Goal: Task Accomplishment & Management: Manage account settings

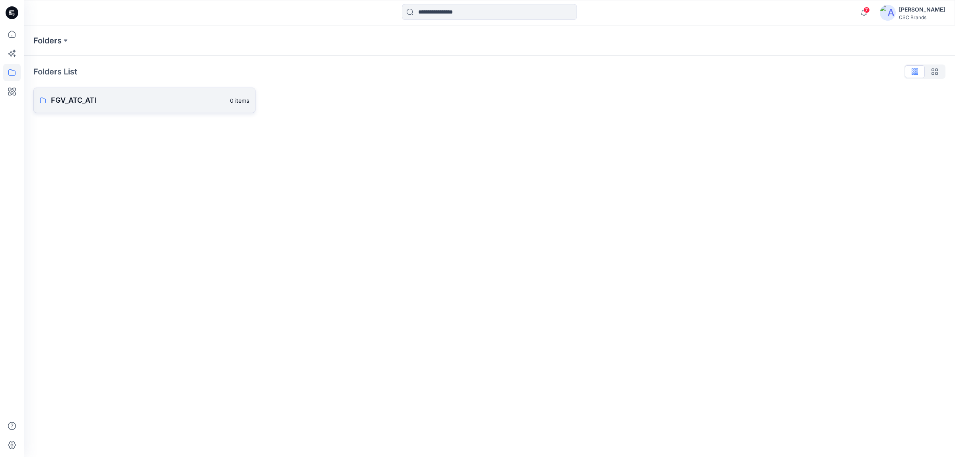
click at [124, 94] on link "FGV_ATC_ATI 0 items" at bounding box center [144, 100] width 222 height 25
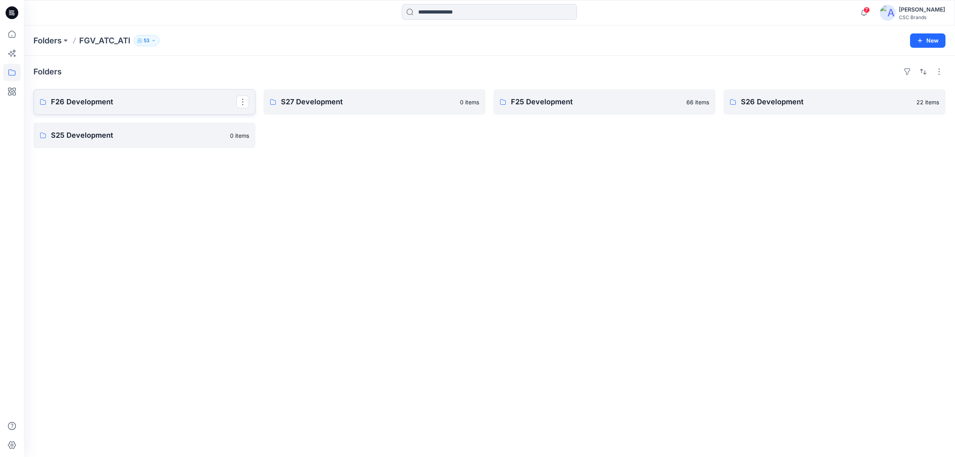
click at [154, 111] on link "F26 Development" at bounding box center [144, 101] width 222 height 25
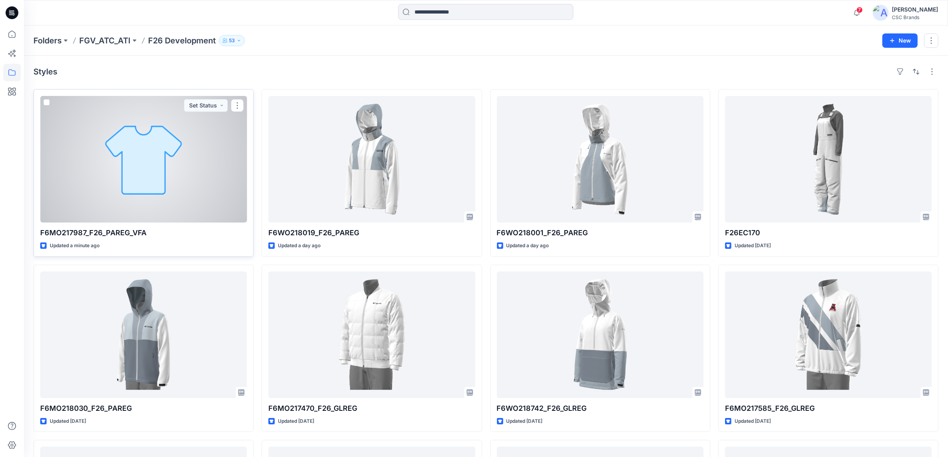
click at [182, 199] on div at bounding box center [143, 159] width 207 height 127
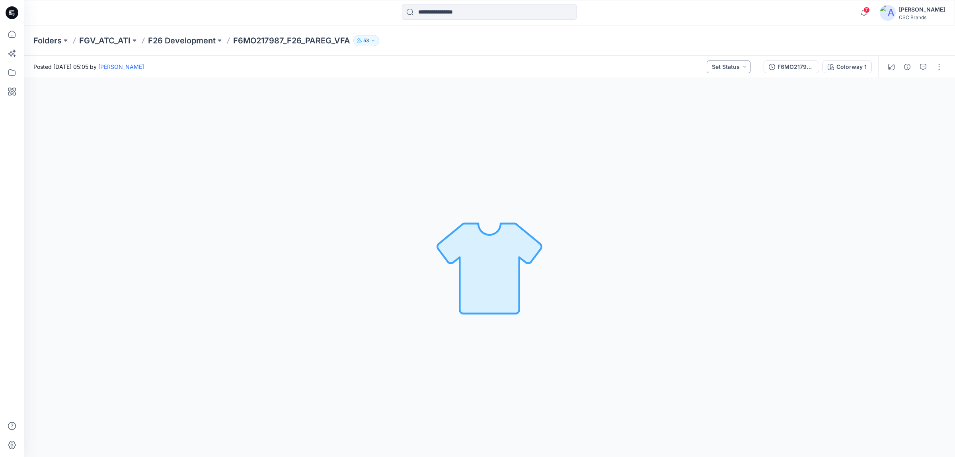
click at [735, 69] on button "Set Status" at bounding box center [729, 67] width 44 height 13
click at [720, 150] on button "F/A Virtual" at bounding box center [715, 157] width 68 height 18
click at [318, 137] on div "Colorway 1 Loading... Material Properties Loading..." at bounding box center [490, 267] width 932 height 379
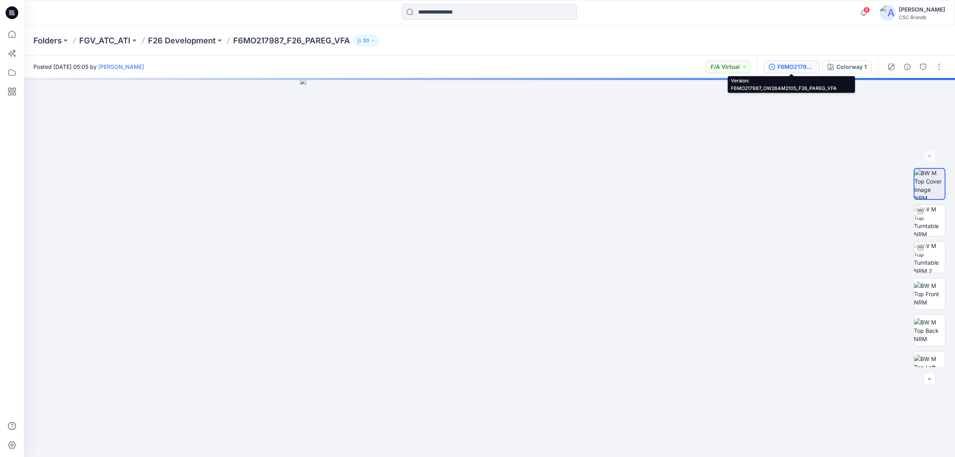
click at [791, 64] on div "F6MO217987_OW26AM2105_F26_PAREG_VFA" at bounding box center [796, 67] width 37 height 9
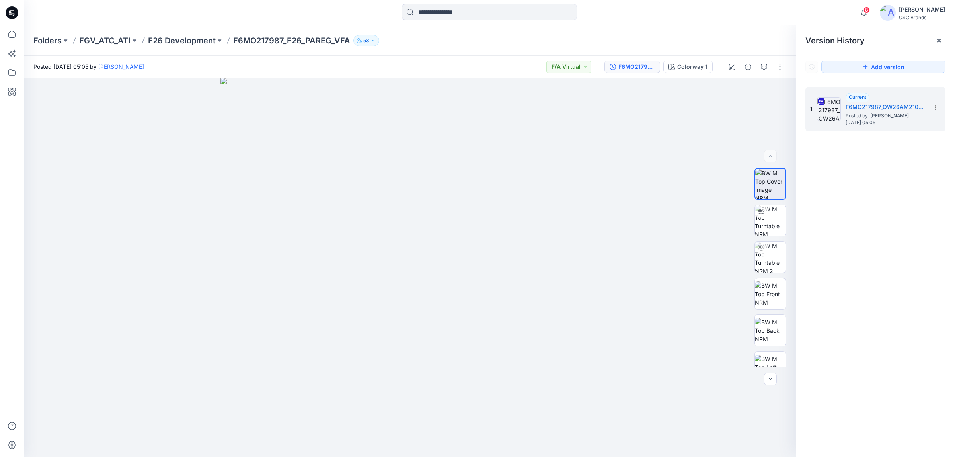
click at [270, 39] on p "F6MO217987_F26_PAREG_VFA" at bounding box center [291, 40] width 117 height 11
click at [197, 36] on p "F26 Development" at bounding box center [182, 40] width 68 height 11
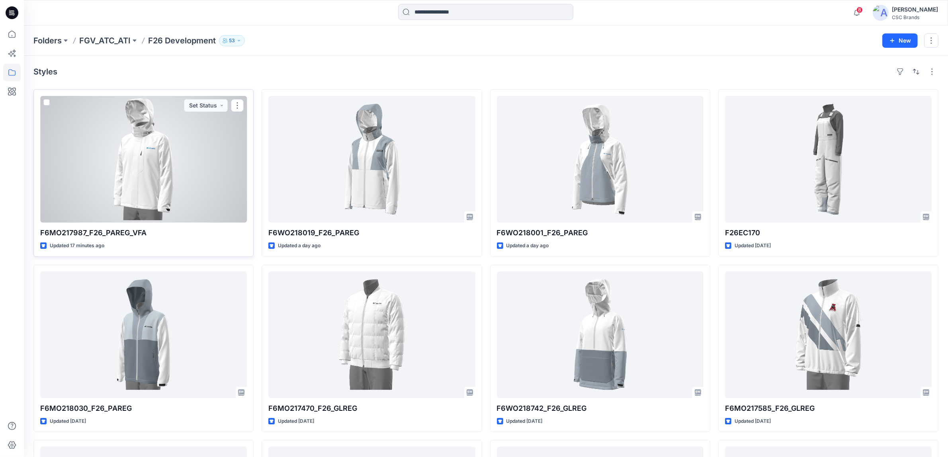
click at [190, 184] on div at bounding box center [143, 159] width 207 height 127
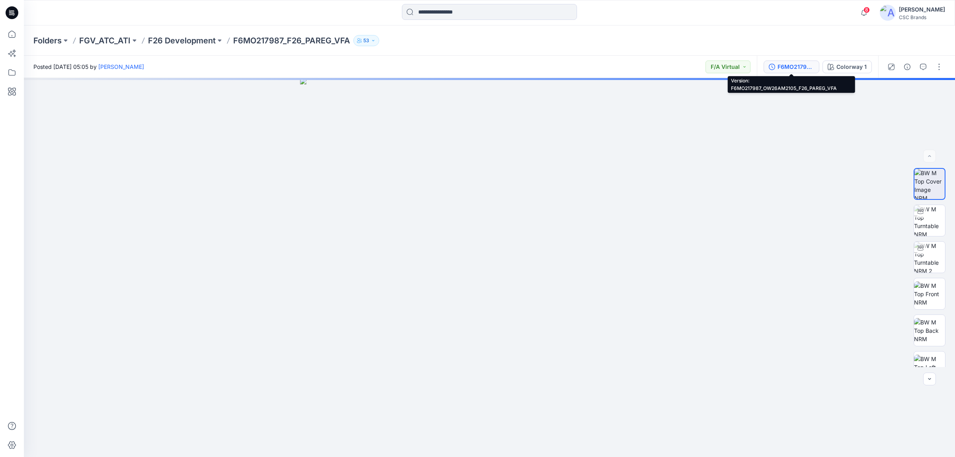
click at [797, 68] on div "F6MO217987_OW26AM2105_F26_PAREG_VFA" at bounding box center [796, 67] width 37 height 9
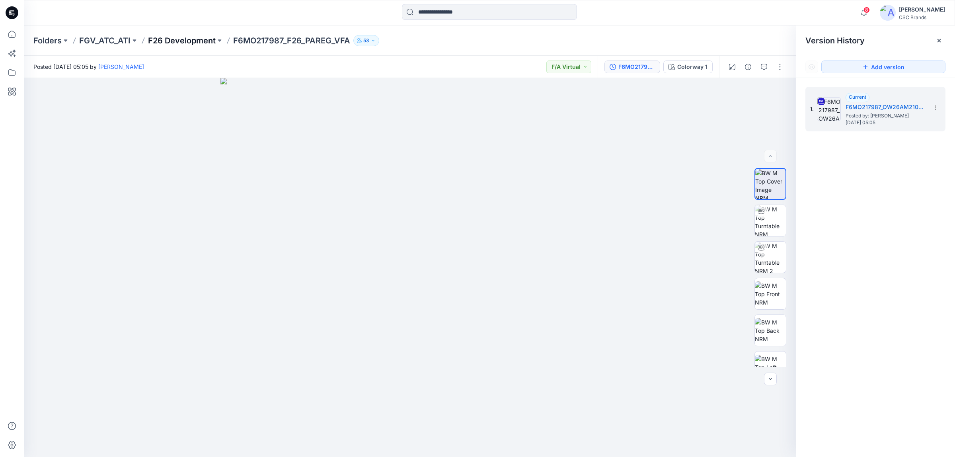
click at [203, 38] on p "F26 Development" at bounding box center [182, 40] width 68 height 11
